Goal: Complete application form

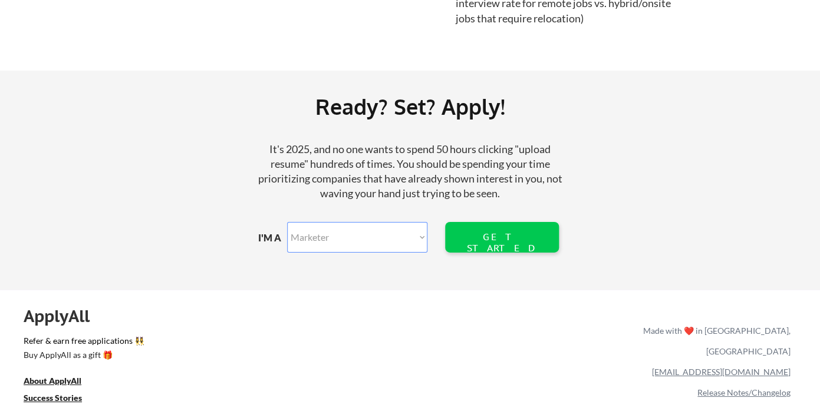
scroll to position [1427, 0]
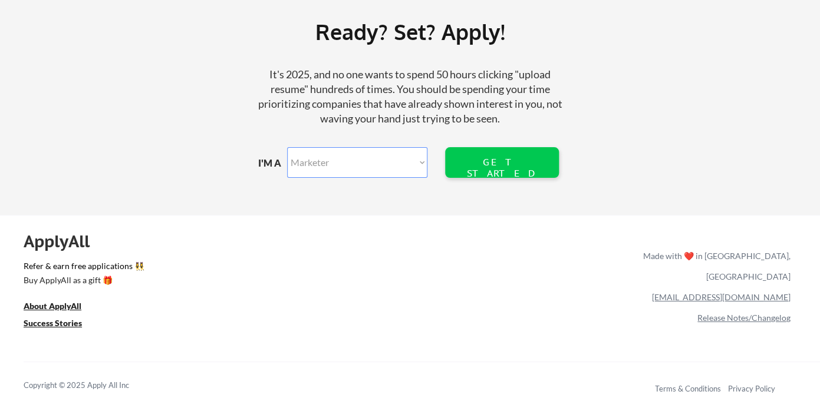
click at [287, 147] on select "Marketer Software Engineering Product Management Customer Success Sales UI/UX/P…" at bounding box center [357, 162] width 140 height 31
select select ""other_professional""
click option "Other Function" at bounding box center [0, 0] width 0 height 0
click at [482, 170] on div "GET STARTED" at bounding box center [501, 162] width 75 height 31
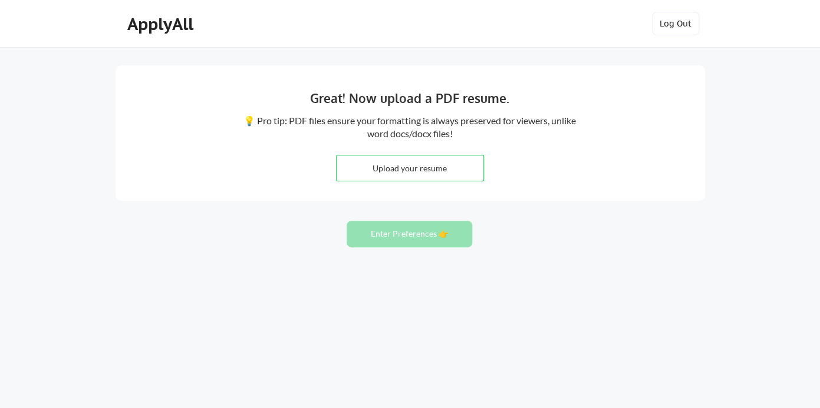
click at [385, 174] on input "file" at bounding box center [410, 168] width 147 height 25
click at [388, 164] on input "file" at bounding box center [410, 168] width 147 height 25
type input "C:\fakepath\2025 Cisco Compliant!!! 2025 Cisco Deepak_Menon_Resume_Cisco_CCNA.p…"
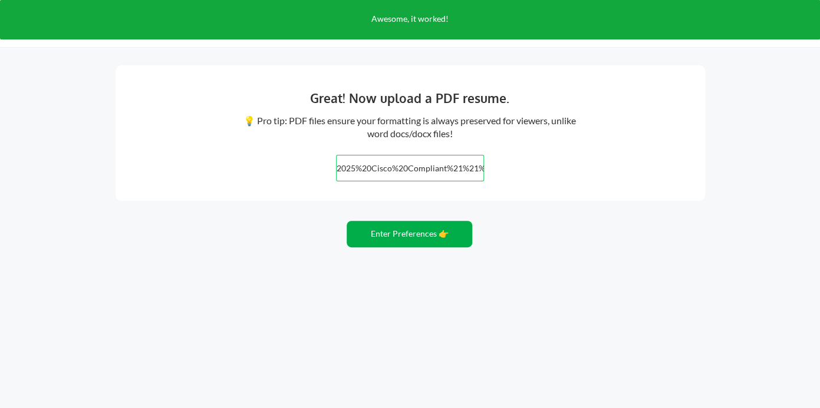
click at [367, 234] on button "Enter Preferences 👉" at bounding box center [410, 234] width 126 height 27
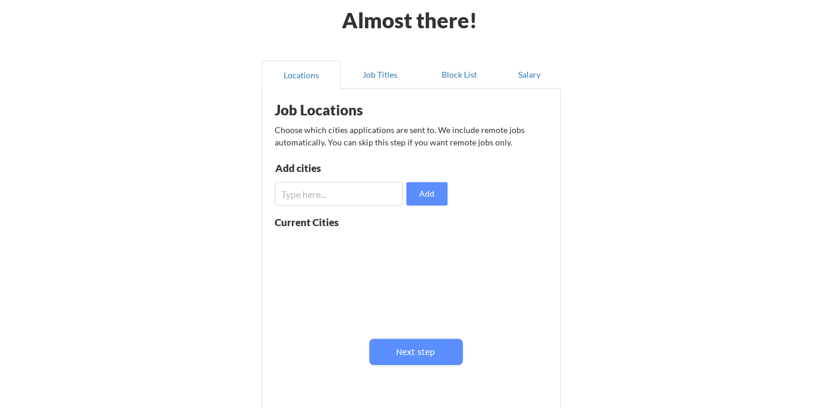
scroll to position [52, 0]
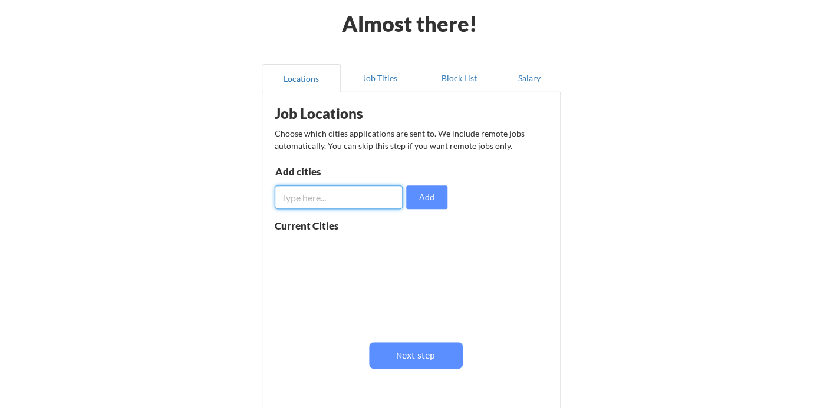
click at [362, 202] on input "input" at bounding box center [339, 198] width 128 height 24
type input "Hemet"
click at [444, 204] on button "Add" at bounding box center [426, 198] width 41 height 24
click at [361, 198] on input "input" at bounding box center [339, 198] width 128 height 24
type input "Riverside"
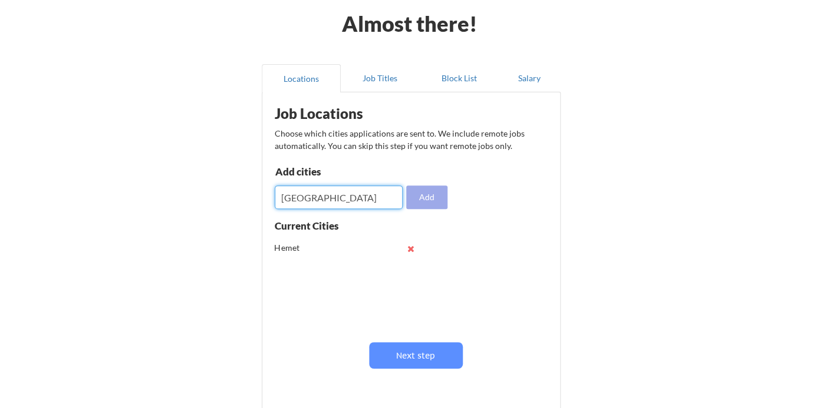
click at [424, 195] on button "Add" at bounding box center [426, 198] width 41 height 24
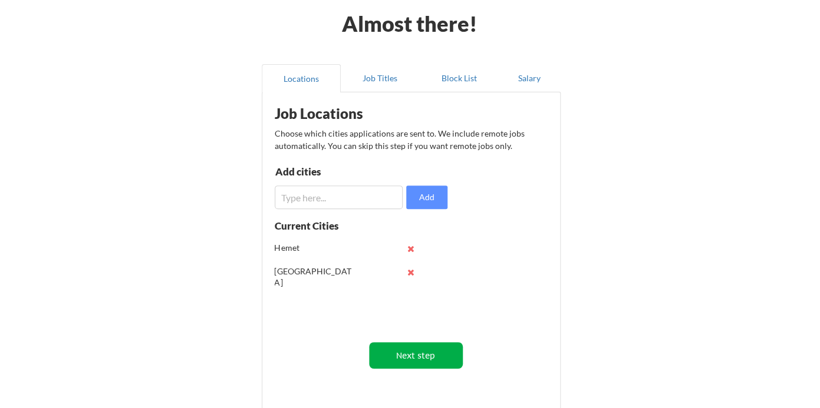
click at [424, 354] on button "Next step" at bounding box center [416, 355] width 94 height 27
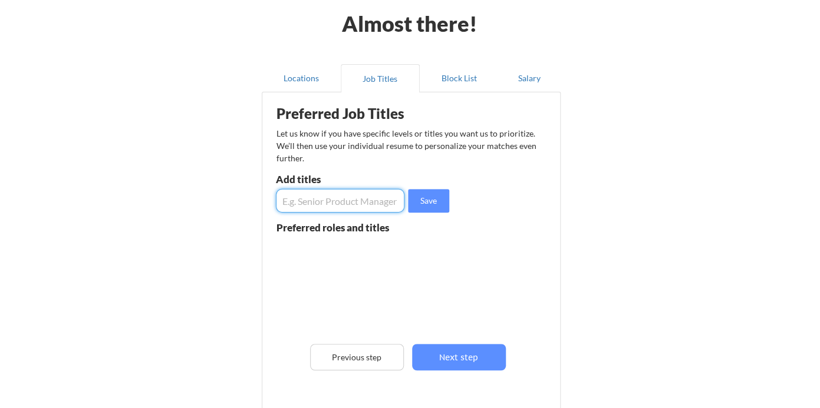
scroll to position [52, 0]
click at [358, 207] on input "input" at bounding box center [340, 201] width 128 height 24
type input "Network engineer"
click at [423, 192] on button "Save" at bounding box center [428, 201] width 41 height 24
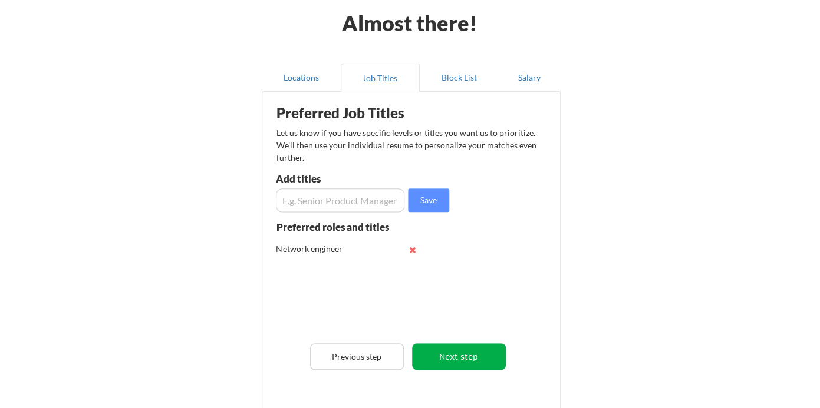
click at [469, 366] on button "Next step" at bounding box center [459, 357] width 94 height 27
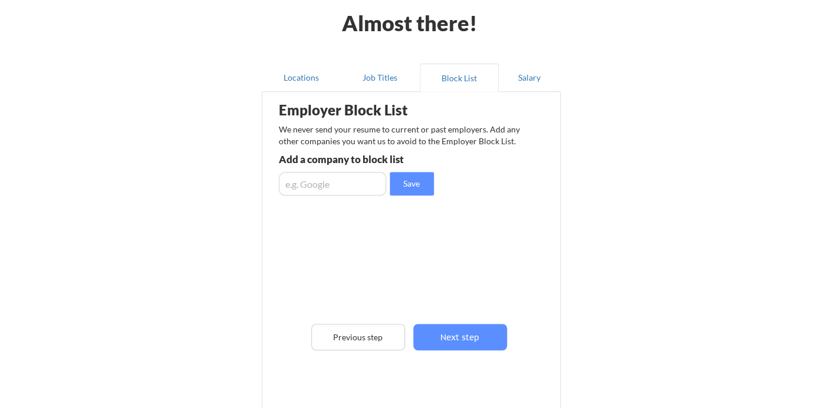
click at [373, 190] on input "input" at bounding box center [332, 184] width 107 height 24
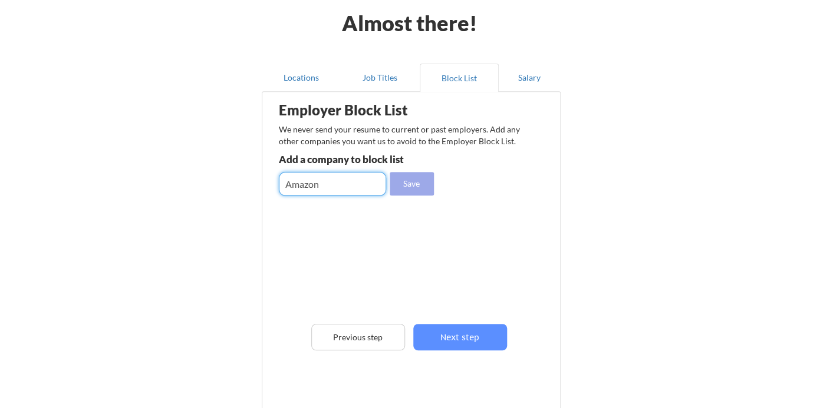
type input "Amazon"
click at [410, 187] on button "Save" at bounding box center [412, 184] width 44 height 24
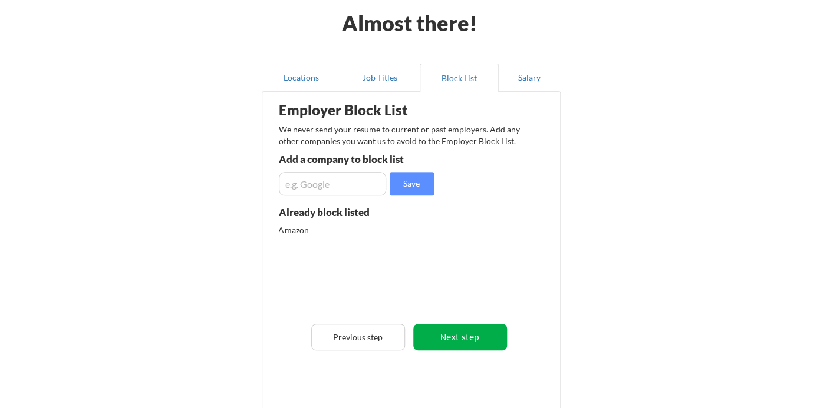
click at [470, 348] on button "Next step" at bounding box center [460, 337] width 94 height 27
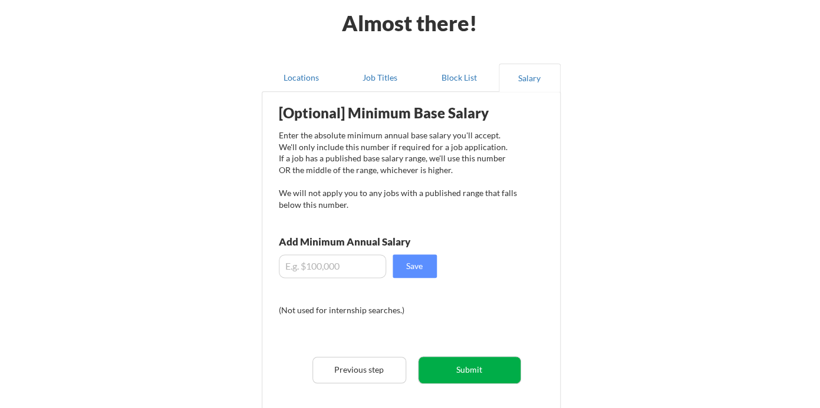
scroll to position [52, 0]
click at [429, 370] on button "Submit" at bounding box center [469, 371] width 102 height 27
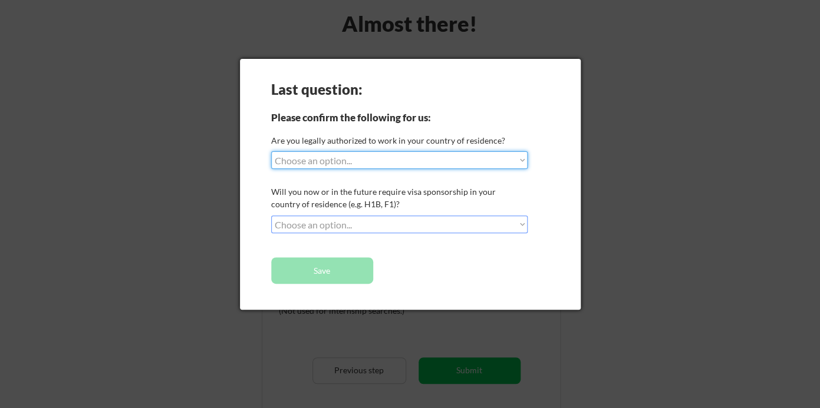
click at [271, 151] on select "Choose an option... Yes, I am a US Citizen Yes, I am a Canadian Citizen Yes, I …" at bounding box center [399, 160] width 256 height 18
select select ""yes__i_am_a_us_citizen""
click option "Yes, I am a US Citizen" at bounding box center [0, 0] width 0 height 0
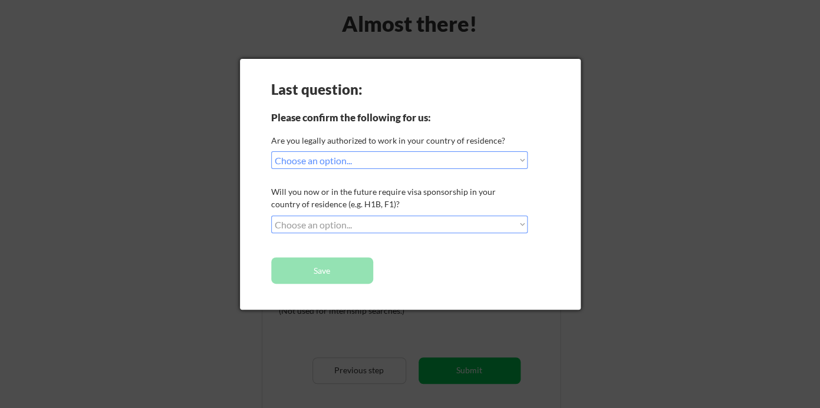
click at [271, 216] on select "Choose an option... No, I will not need sponsorship Yes, I will need sponsorship" at bounding box center [399, 225] width 256 height 18
select select ""no__i_will_not_need_sponsorship""
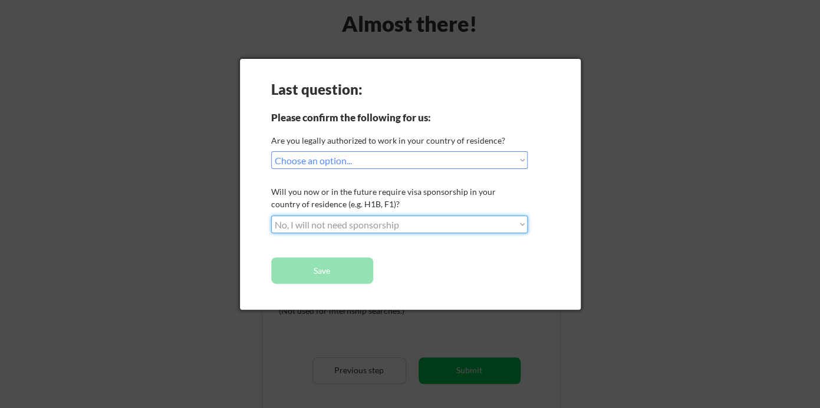
click option "No, I will not need sponsorship" at bounding box center [0, 0] width 0 height 0
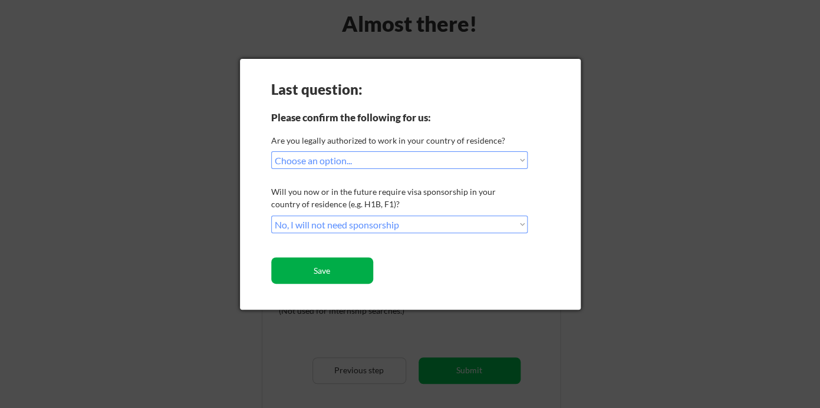
click at [330, 271] on button "Save" at bounding box center [322, 271] width 102 height 27
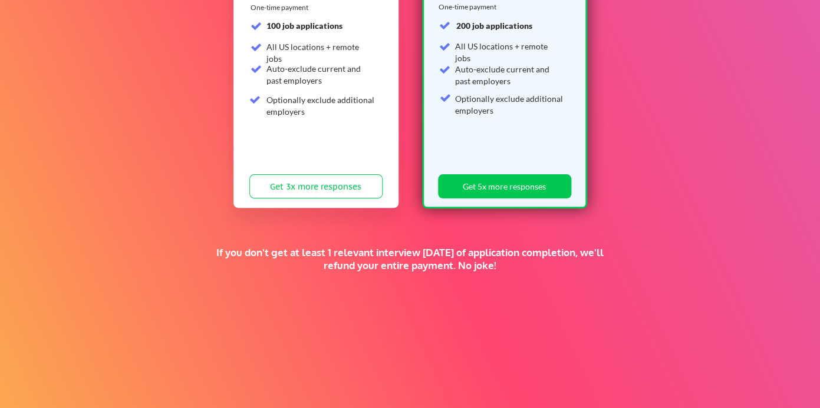
scroll to position [283, 0]
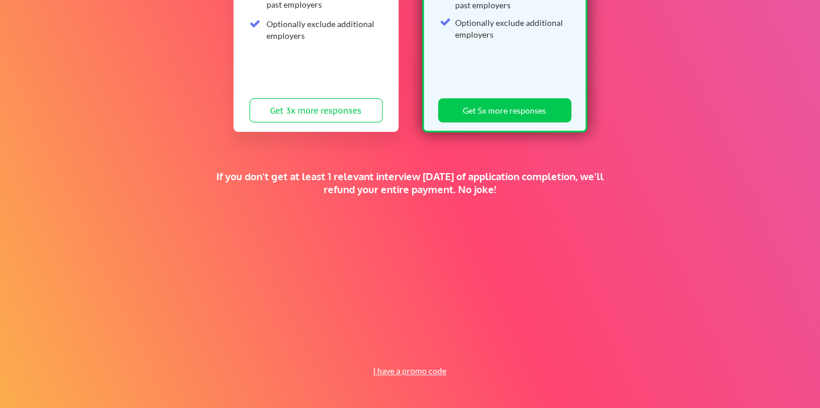
click at [430, 374] on button "I have a promo code" at bounding box center [409, 371] width 87 height 14
